Goal: Check status: Check status

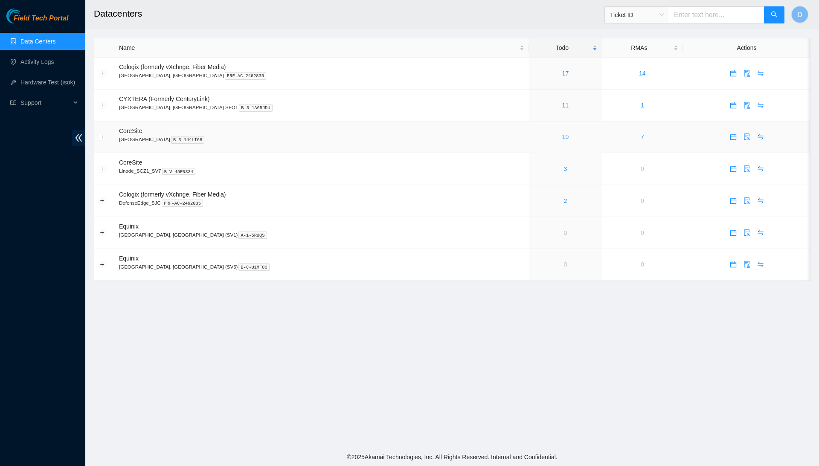
click at [562, 139] on link "10" at bounding box center [565, 137] width 7 height 7
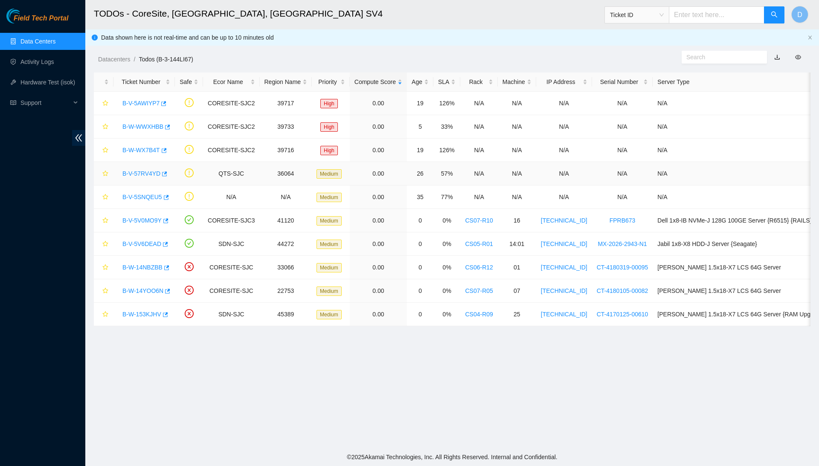
click at [143, 173] on link "B-V-57RV4YD" at bounding box center [141, 173] width 38 height 7
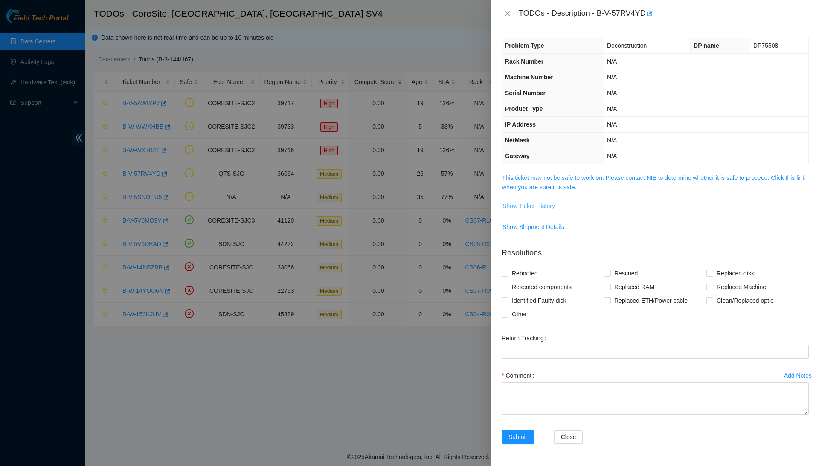
click at [546, 209] on span "Show Ticket History" at bounding box center [529, 205] width 52 height 9
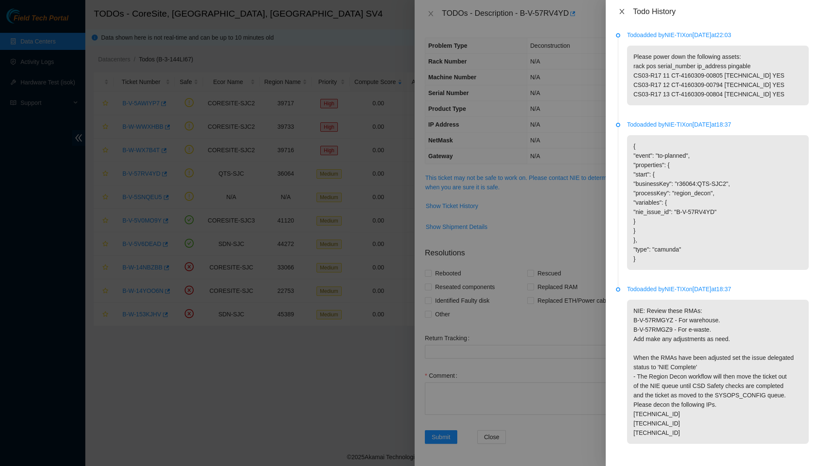
click at [621, 9] on icon "close" at bounding box center [622, 11] width 7 height 7
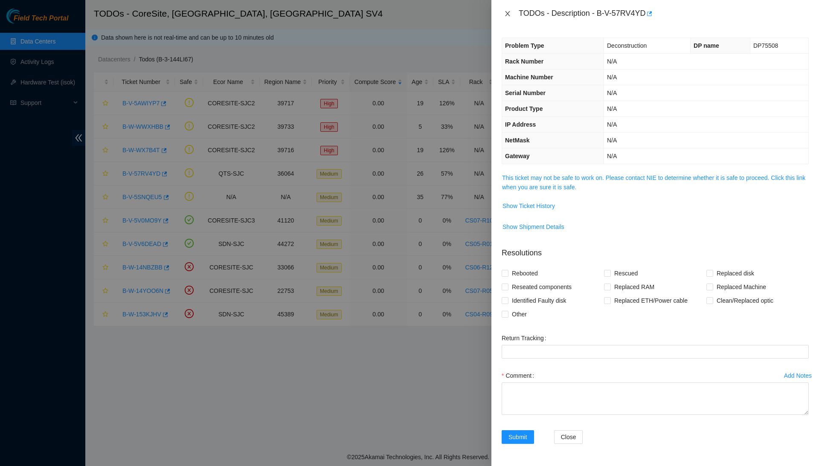
click at [508, 12] on icon "close" at bounding box center [507, 13] width 5 height 5
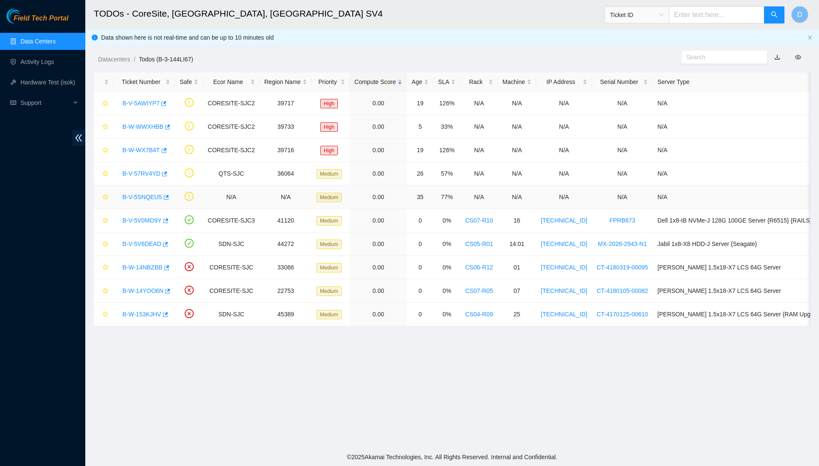
click at [152, 197] on link "B-V-5SNQEU5" at bounding box center [142, 197] width 40 height 7
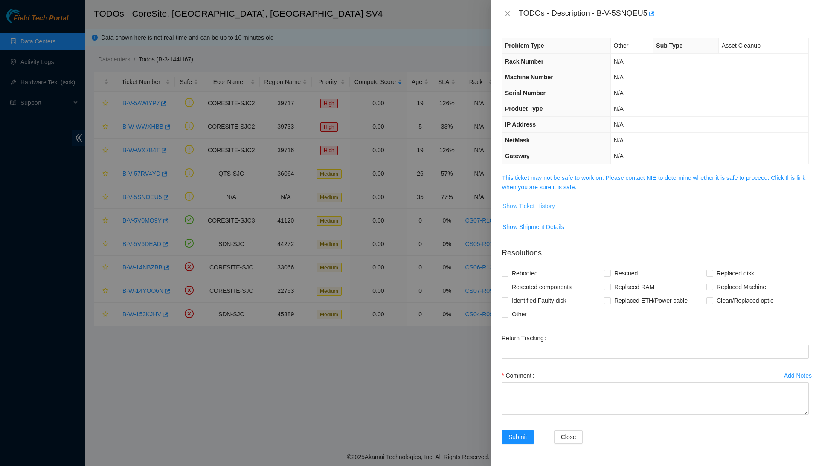
click at [545, 205] on span "Show Ticket History" at bounding box center [529, 205] width 52 height 9
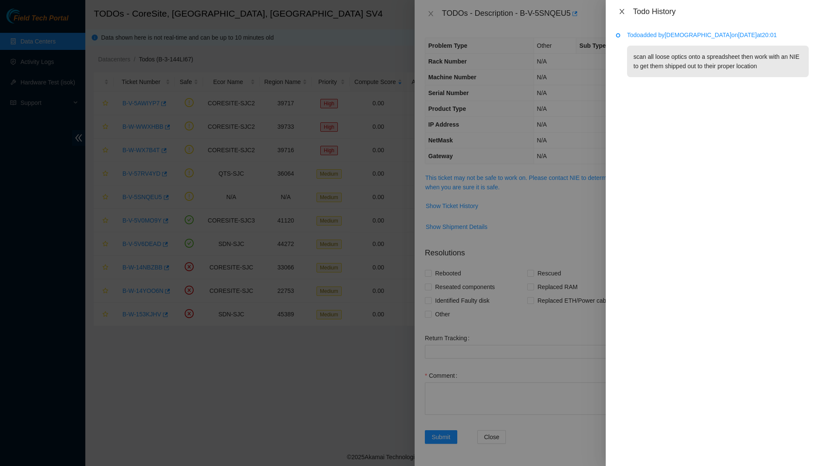
click at [619, 11] on icon "close" at bounding box center [622, 11] width 7 height 7
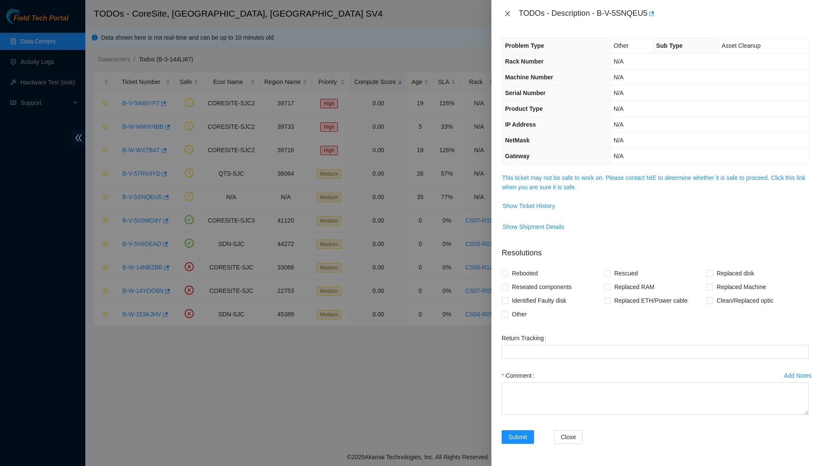
click at [511, 14] on icon "close" at bounding box center [507, 13] width 7 height 7
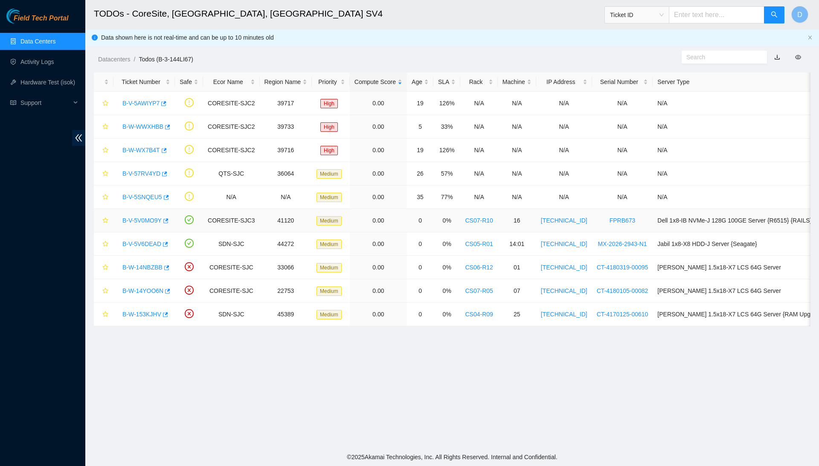
click at [153, 222] on link "B-V-5V0MO9Y" at bounding box center [141, 220] width 39 height 7
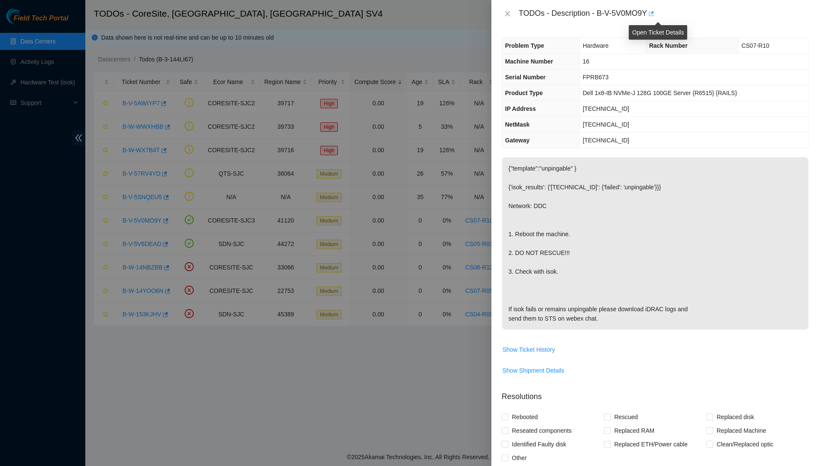
click at [654, 16] on icon "button" at bounding box center [651, 13] width 5 height 5
click at [503, 15] on button "Close" at bounding box center [508, 14] width 12 height 8
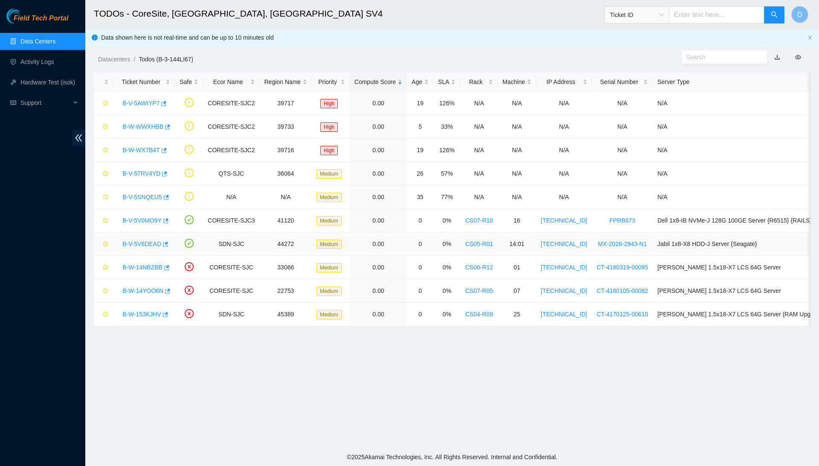
click at [152, 247] on link "B-V-5V6DEAD" at bounding box center [141, 244] width 39 height 7
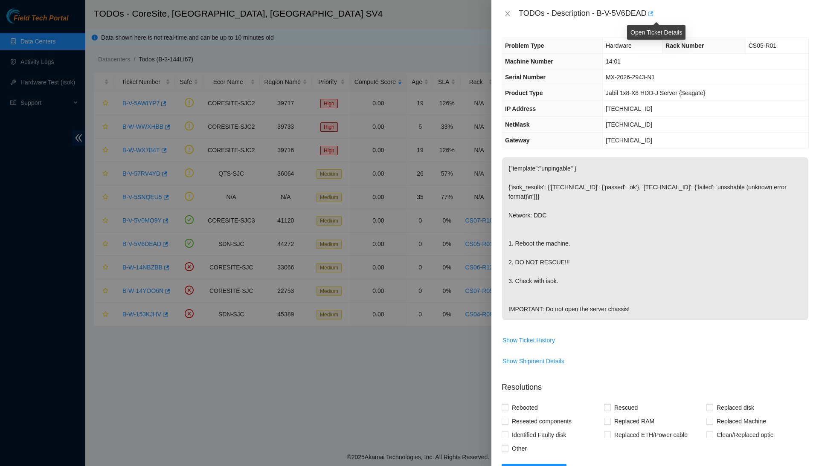
click at [654, 14] on icon "button" at bounding box center [651, 13] width 5 height 5
click at [505, 14] on icon "close" at bounding box center [507, 13] width 7 height 7
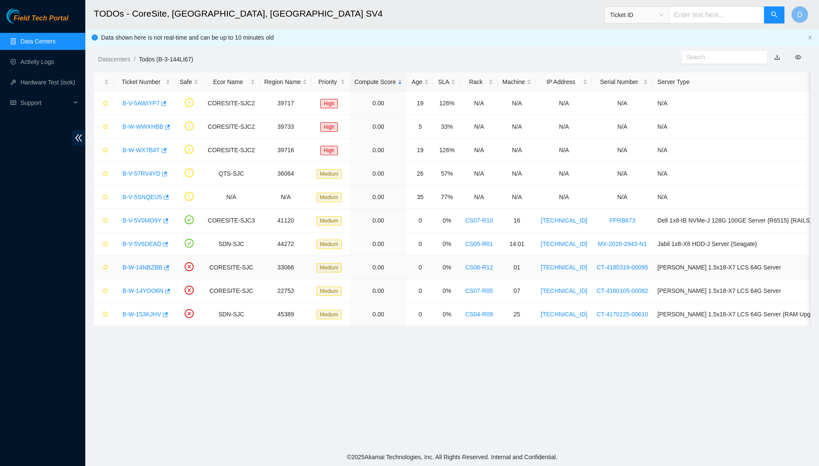
click at [150, 270] on link "B-W-14NBZBB" at bounding box center [142, 267] width 40 height 7
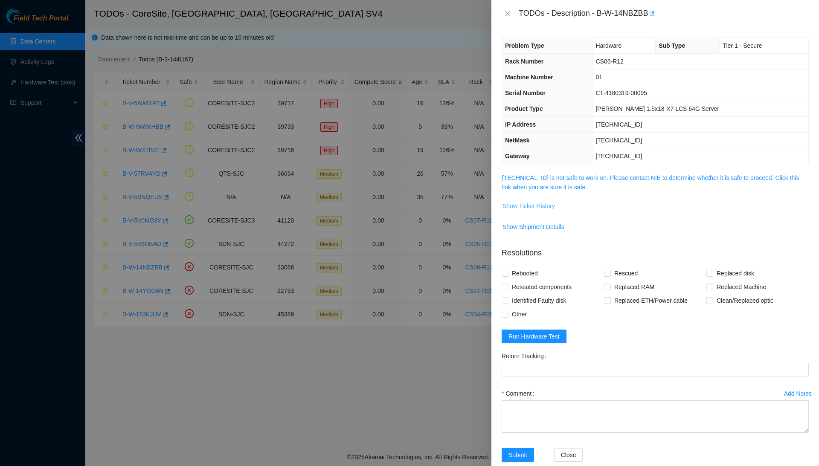
click at [521, 201] on span "Show Ticket History" at bounding box center [529, 205] width 52 height 9
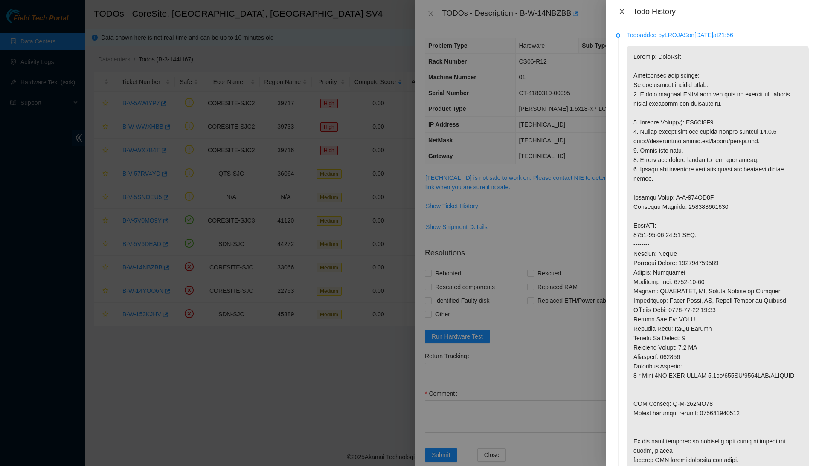
click at [625, 14] on icon "close" at bounding box center [622, 11] width 7 height 7
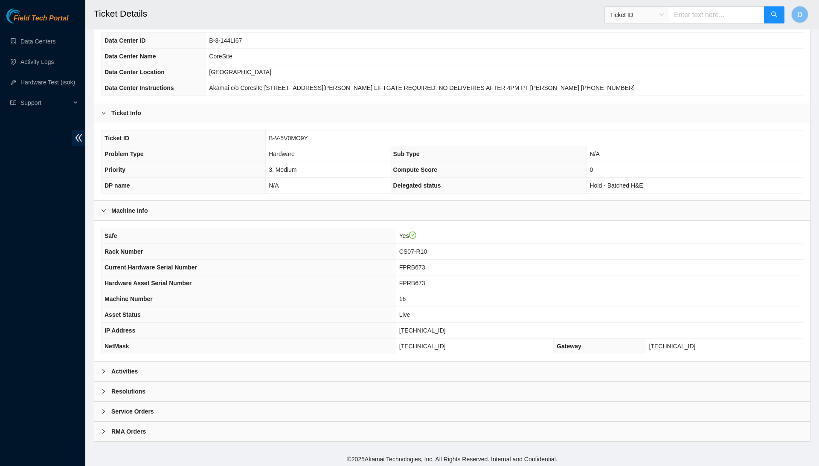
scroll to position [63, 0]
click at [292, 135] on span "B-V-5V0MO9Y" at bounding box center [288, 138] width 39 height 7
copy span "B-V-5V0MO9Y"
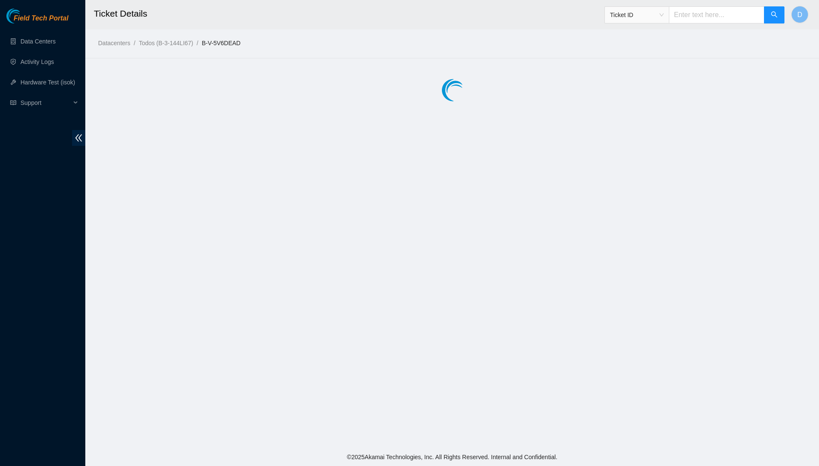
click at [154, 1] on h2 "Ticket Details" at bounding box center [374, 13] width 561 height 27
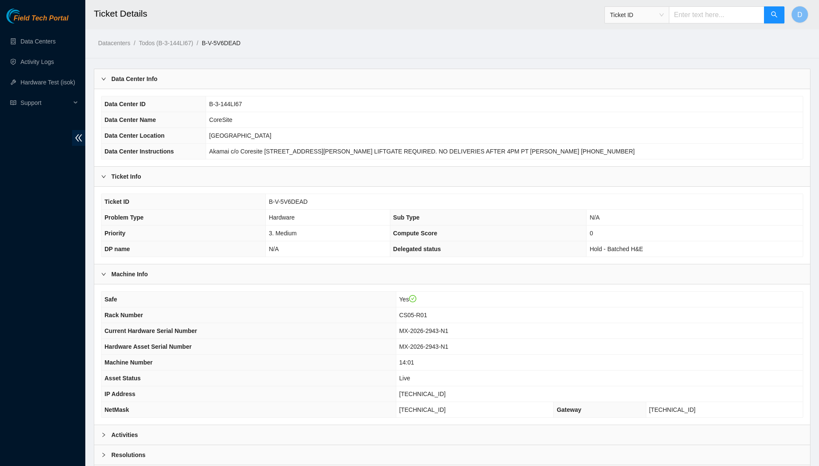
click at [293, 200] on span "B-V-5V6DEAD" at bounding box center [288, 201] width 39 height 7
copy span "B-V-5V6DEAD"
